Goal: Task Accomplishment & Management: Use online tool/utility

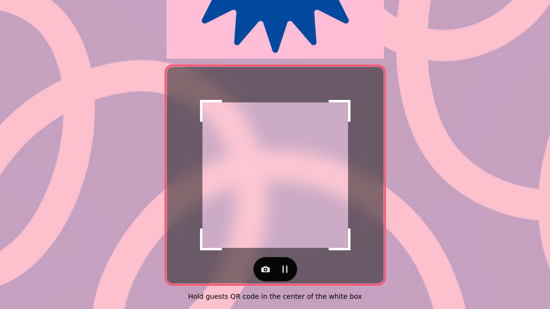
scroll to position [199, 0]
click at [282, 266] on icon "button" at bounding box center [284, 269] width 5 height 7
click at [286, 264] on icon "button" at bounding box center [285, 269] width 10 height 10
click at [265, 265] on icon "button" at bounding box center [266, 269] width 10 height 10
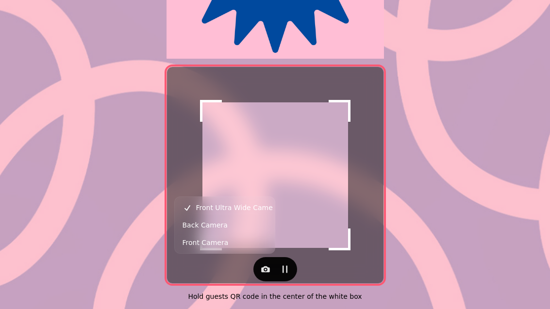
click at [196, 224] on span "Back Camera" at bounding box center [204, 225] width 45 height 12
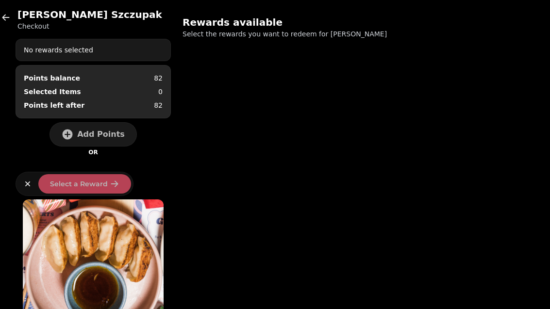
click at [91, 136] on span "Add Points" at bounding box center [101, 135] width 48 height 8
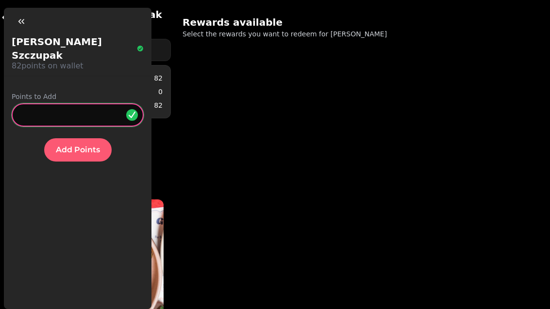
click at [43, 103] on input "*" at bounding box center [78, 114] width 132 height 23
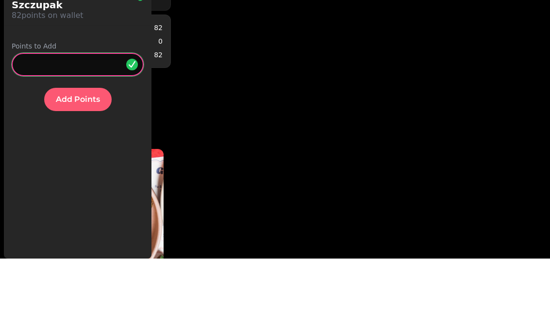
click at [41, 103] on input "*" at bounding box center [78, 114] width 132 height 23
type input "**"
click at [69, 146] on span "Add Points" at bounding box center [78, 150] width 44 height 8
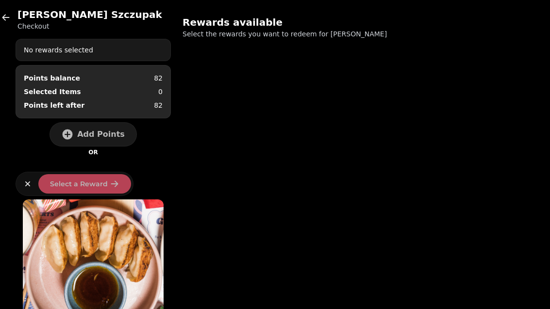
click at [3, 17] on icon "button" at bounding box center [5, 17] width 7 height 6
